Goal: Book appointment/travel/reservation

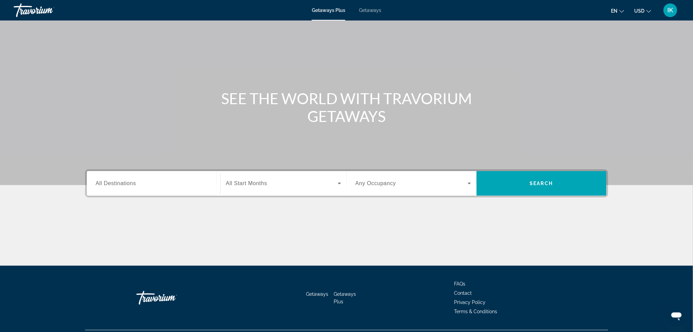
scroll to position [36, 0]
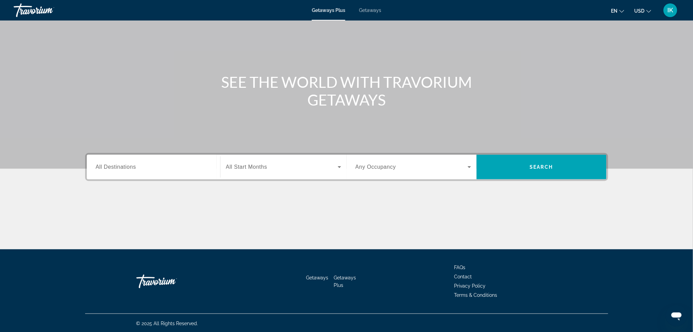
click at [134, 167] on span "All Destinations" at bounding box center [116, 167] width 40 height 6
click at [134, 167] on input "Destination All Destinations" at bounding box center [153, 167] width 115 height 8
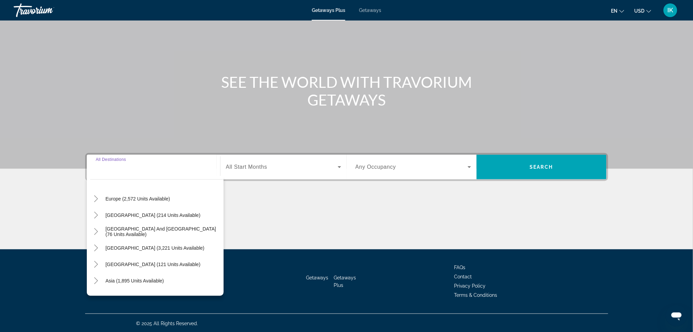
scroll to position [110, 0]
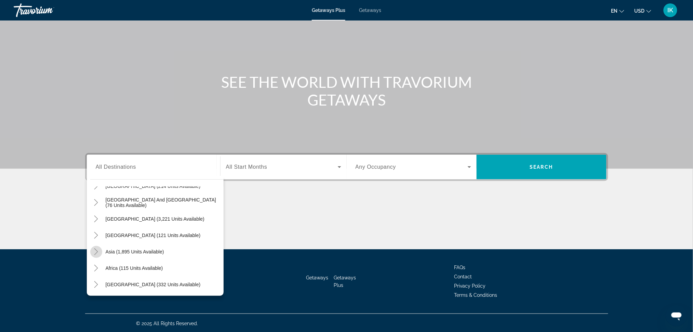
click at [98, 251] on icon "Toggle Asia (1,895 units available)" at bounding box center [96, 251] width 7 height 7
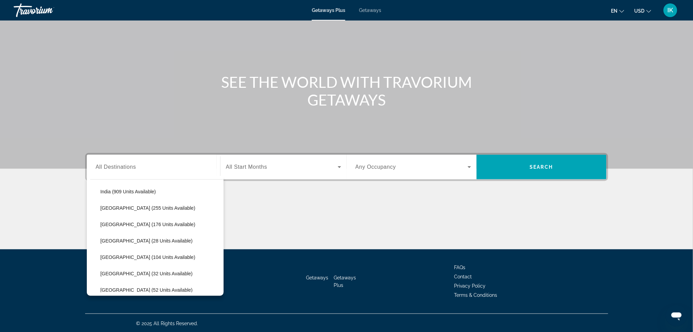
scroll to position [258, 0]
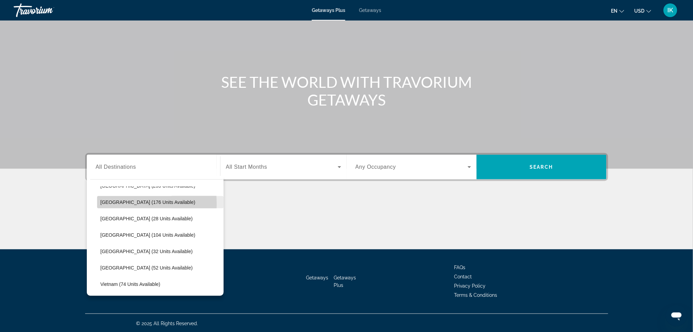
click at [107, 204] on span "[GEOGRAPHIC_DATA] (176 units available)" at bounding box center [147, 202] width 95 height 5
type input "**********"
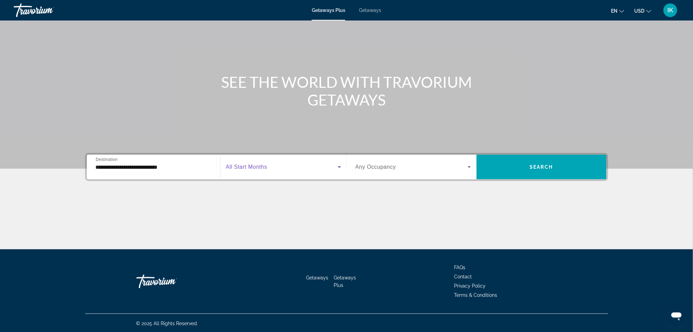
click at [336, 166] on icon "Search widget" at bounding box center [339, 167] width 8 height 8
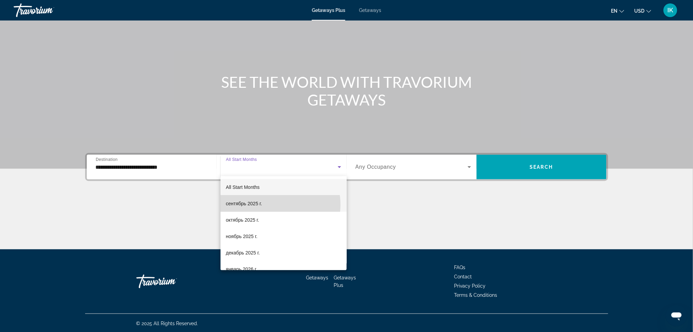
click at [274, 205] on mat-option "сентябрь 2025 г." at bounding box center [283, 203] width 126 height 16
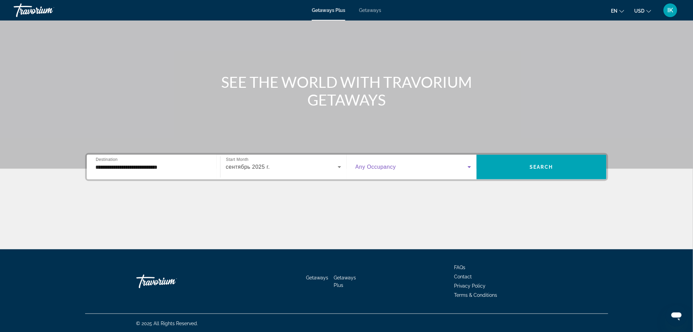
click at [464, 169] on span "Search widget" at bounding box center [411, 167] width 112 height 8
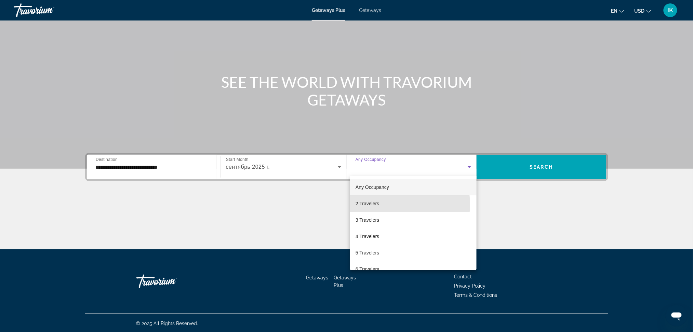
drag, startPoint x: 392, startPoint y: 204, endPoint x: 504, endPoint y: 172, distance: 116.7
click at [394, 202] on mat-option "2 Travelers" at bounding box center [413, 203] width 126 height 16
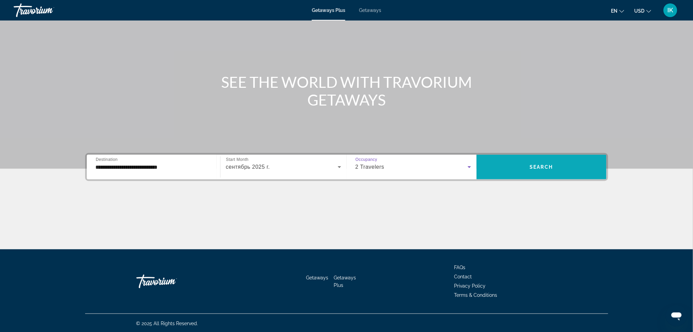
click at [527, 165] on span "Search widget" at bounding box center [541, 167] width 130 height 16
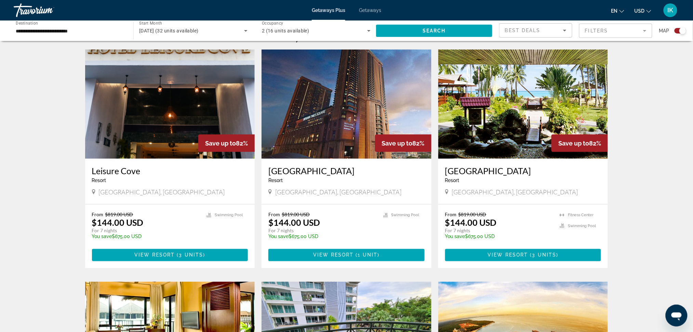
scroll to position [228, 0]
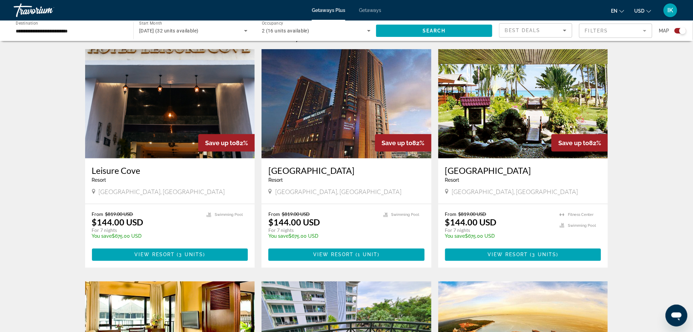
click at [558, 138] on div "Save up to 82%" at bounding box center [579, 142] width 56 height 17
click at [483, 122] on img "Main content" at bounding box center [523, 103] width 170 height 109
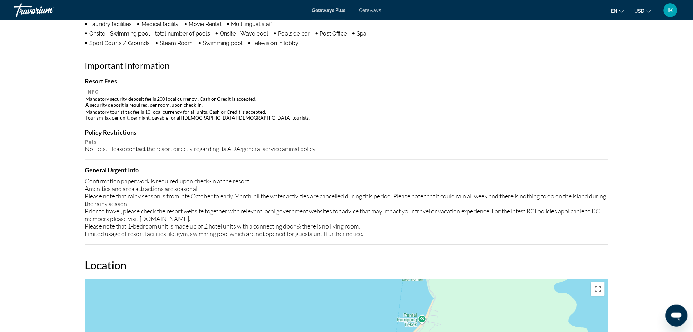
scroll to position [403, 0]
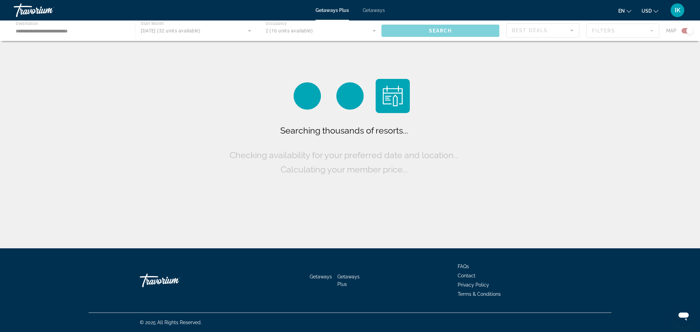
click at [154, 28] on div "Main content" at bounding box center [350, 31] width 700 height 21
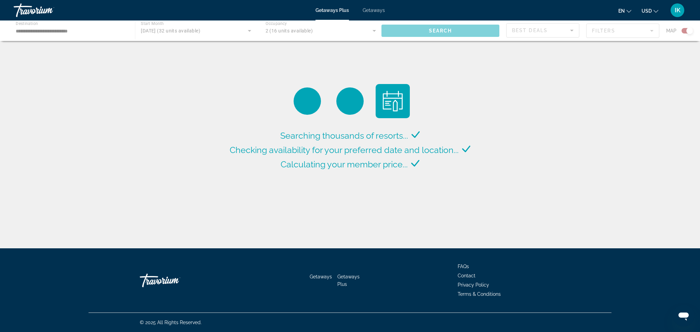
click at [249, 30] on div "Main content" at bounding box center [350, 31] width 700 height 21
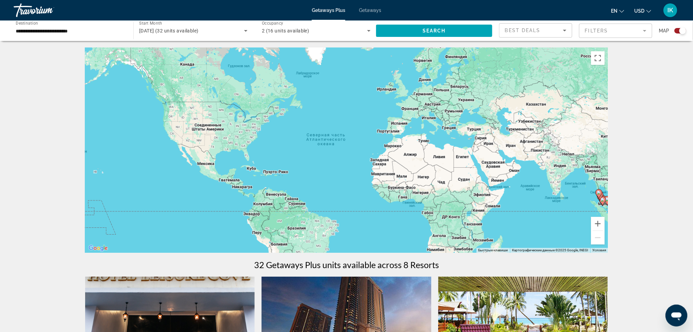
click at [242, 32] on icon "Search widget" at bounding box center [246, 31] width 8 height 8
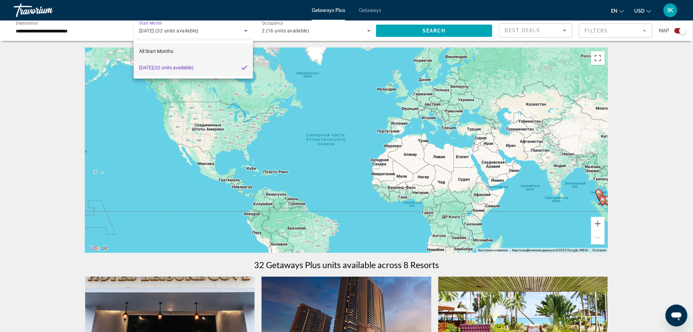
click at [187, 51] on mat-option "All Start Months" at bounding box center [193, 51] width 119 height 16
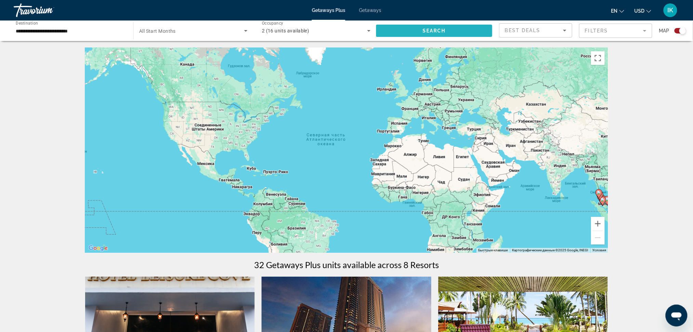
click at [381, 35] on span "Search widget" at bounding box center [434, 31] width 116 height 16
click at [245, 32] on icon "Search widget" at bounding box center [246, 31] width 8 height 8
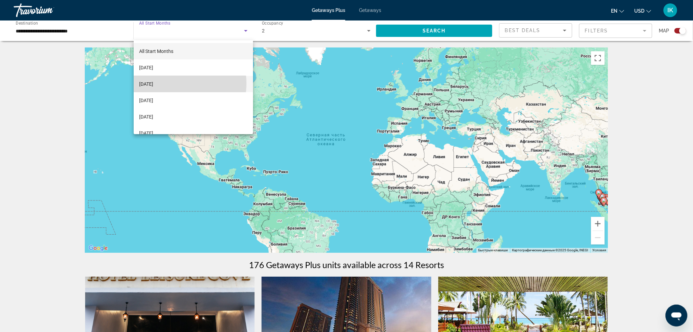
click at [177, 83] on mat-option "[DATE]" at bounding box center [193, 84] width 119 height 16
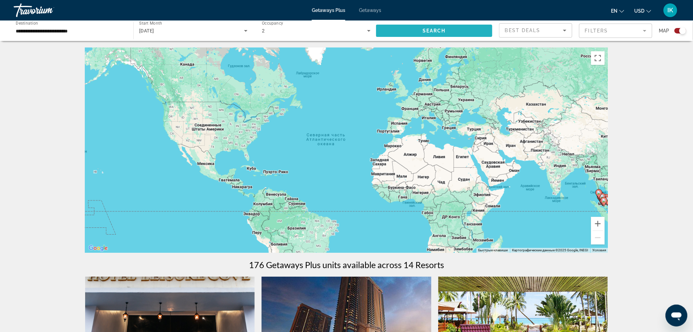
click at [407, 30] on span "Search widget" at bounding box center [434, 31] width 116 height 16
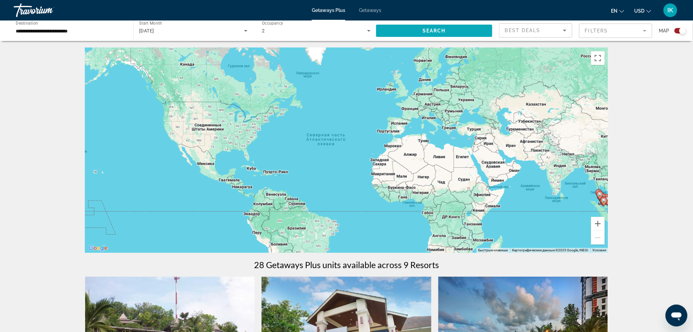
click at [446, 31] on span "Search widget" at bounding box center [434, 31] width 116 height 16
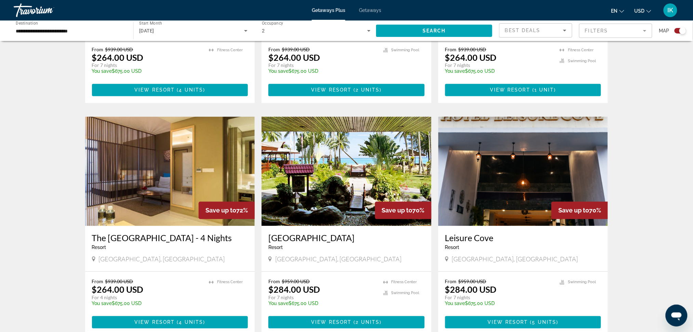
scroll to position [455, 0]
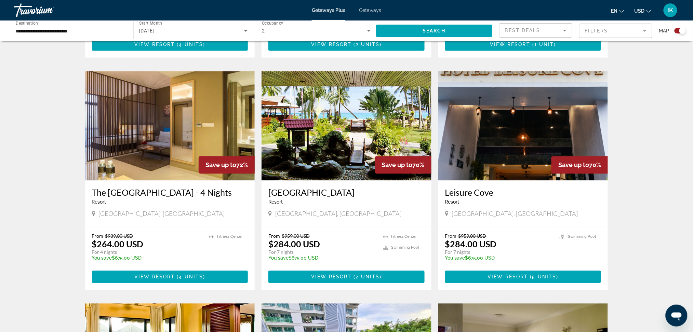
click at [348, 115] on img "Main content" at bounding box center [346, 125] width 170 height 109
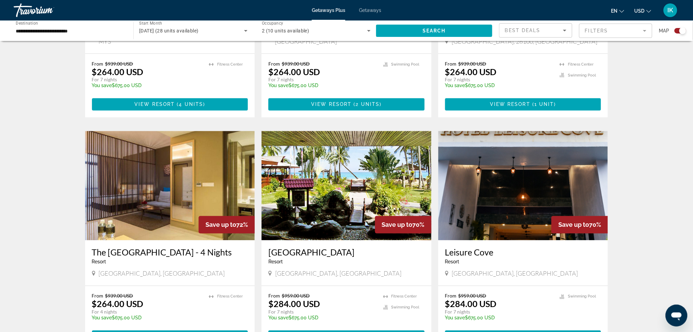
scroll to position [410, 0]
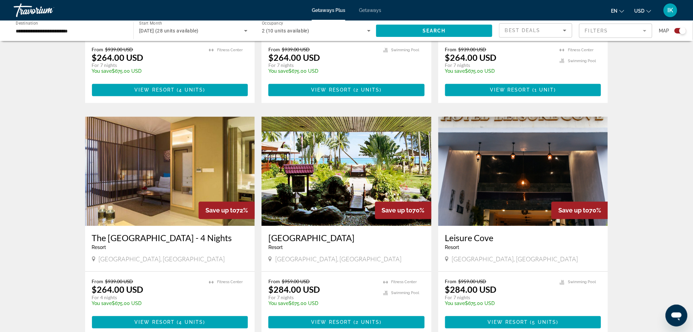
click at [353, 174] on img "Main content" at bounding box center [346, 171] width 170 height 109
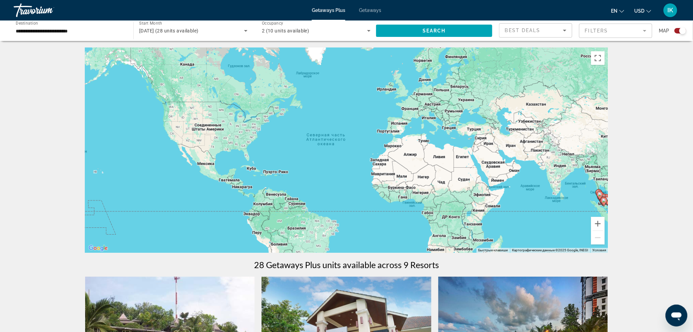
click at [107, 30] on input "**********" at bounding box center [70, 31] width 109 height 8
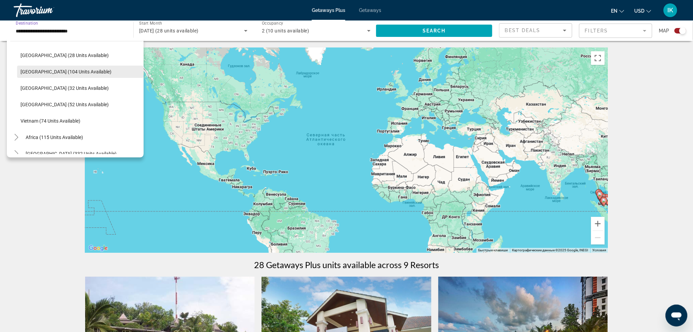
scroll to position [291, 0]
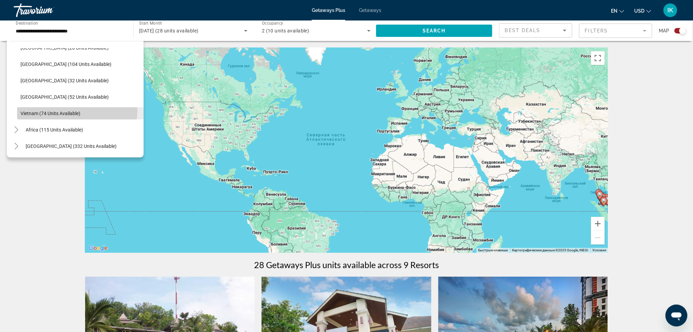
click at [67, 110] on span "Search widget" at bounding box center [80, 113] width 126 height 16
type input "**********"
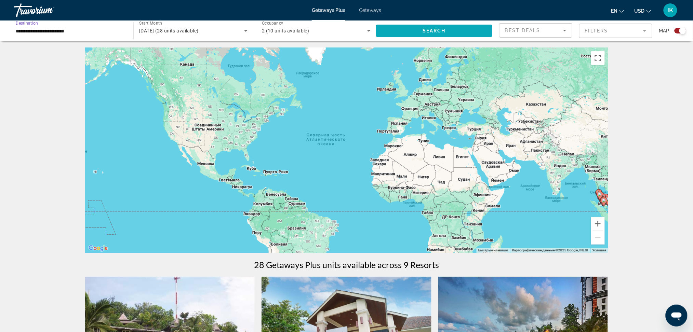
click at [411, 31] on span "Search widget" at bounding box center [434, 31] width 116 height 16
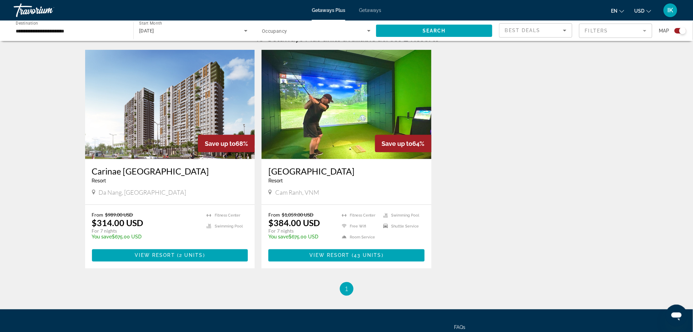
scroll to position [228, 0]
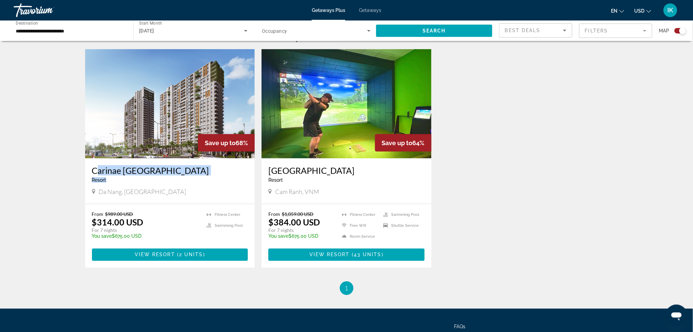
drag, startPoint x: 189, startPoint y: 176, endPoint x: 94, endPoint y: 171, distance: 94.8
click at [94, 172] on div "Carinae [GEOGRAPHIC_DATA] - This is an adults only resort" at bounding box center [170, 176] width 156 height 23
click at [90, 172] on div "Carinae [GEOGRAPHIC_DATA] - This is an adults only resort [GEOGRAPHIC_DATA], [G…" at bounding box center [170, 181] width 170 height 45
drag, startPoint x: 90, startPoint y: 172, endPoint x: 177, endPoint y: 169, distance: 87.2
click at [178, 170] on div "Carinae [GEOGRAPHIC_DATA] - This is an adults only resort [GEOGRAPHIC_DATA], [G…" at bounding box center [170, 181] width 170 height 45
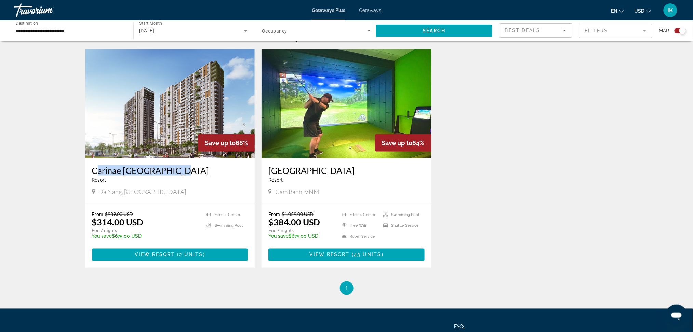
copy h3 "Carinae [GEOGRAPHIC_DATA]"
